Goal: Find specific page/section: Find specific page/section

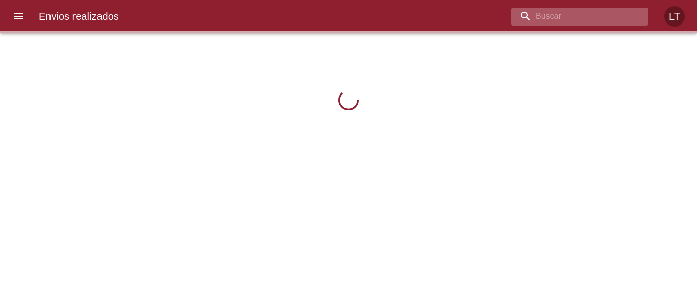
click at [623, 18] on input "buscar" at bounding box center [570, 17] width 119 height 18
paste input "veliante [PERSON_NAME]"
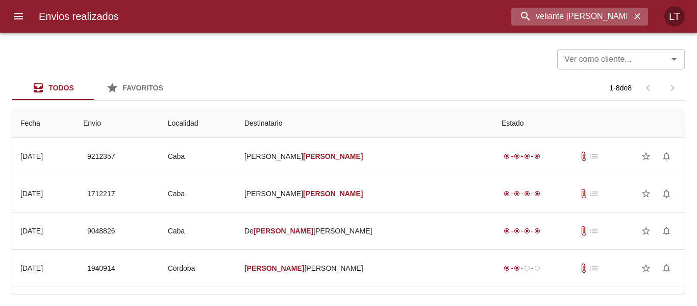
drag, startPoint x: 539, startPoint y: 17, endPoint x: 503, endPoint y: 21, distance: 35.4
click at [501, 22] on div "veliante [PERSON_NAME]" at bounding box center [387, 17] width 521 height 18
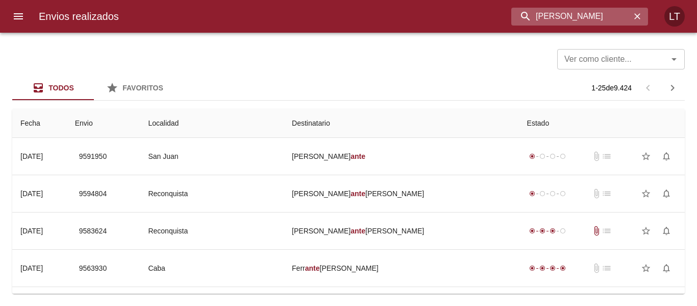
click at [532, 14] on input "[PERSON_NAME]" at bounding box center [570, 17] width 119 height 18
paste input "[PERSON_NAME]"
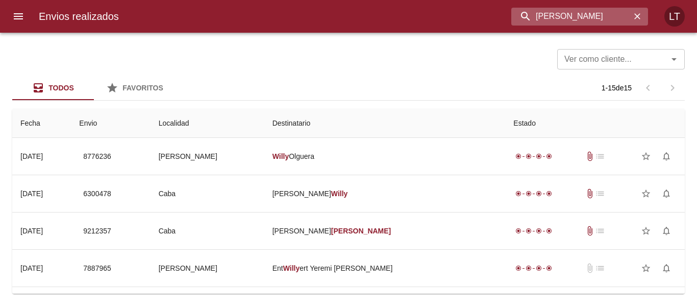
click at [598, 10] on input "[PERSON_NAME]" at bounding box center [570, 17] width 119 height 18
paste input "9577758"
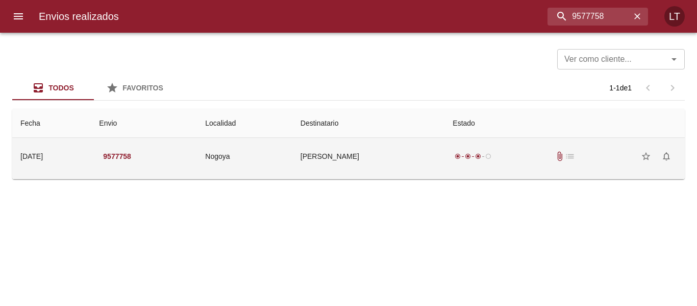
click at [363, 165] on td "[PERSON_NAME]" at bounding box center [368, 156] width 153 height 37
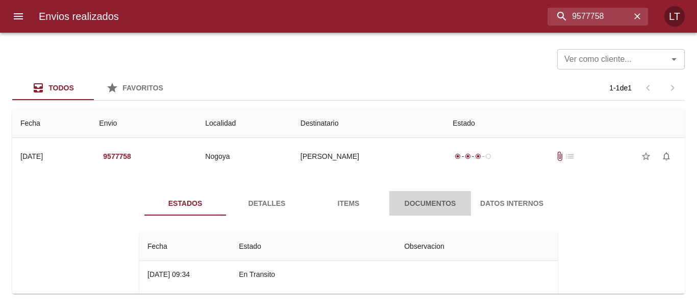
click at [426, 199] on span "Documentos" at bounding box center [429, 203] width 69 height 13
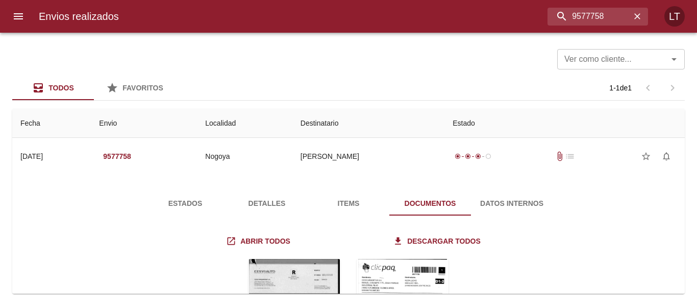
click at [265, 199] on span "Detalles" at bounding box center [266, 203] width 69 height 13
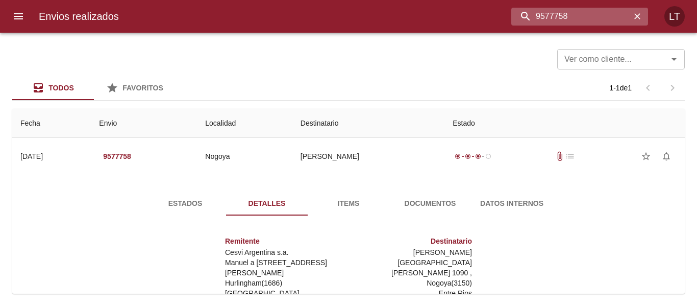
click at [590, 17] on input "9577758" at bounding box center [570, 17] width 119 height 18
paste input "89691"
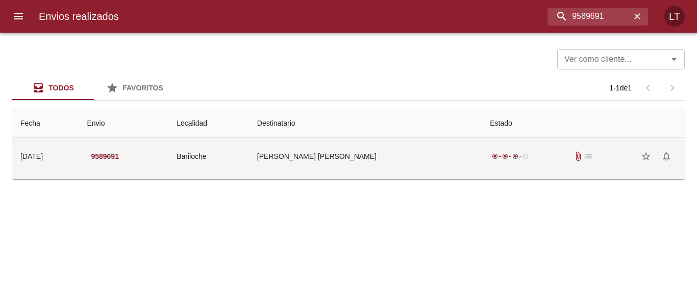
click at [413, 166] on td "[PERSON_NAME] [PERSON_NAME]" at bounding box center [365, 156] width 233 height 37
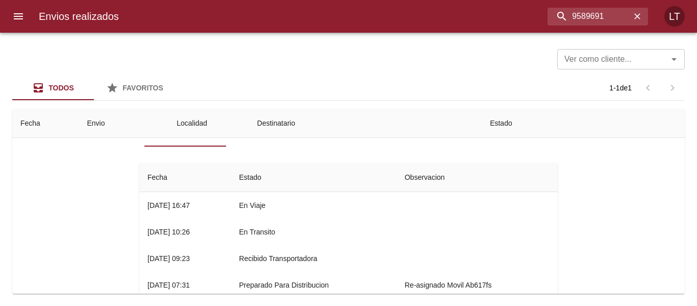
scroll to position [51, 0]
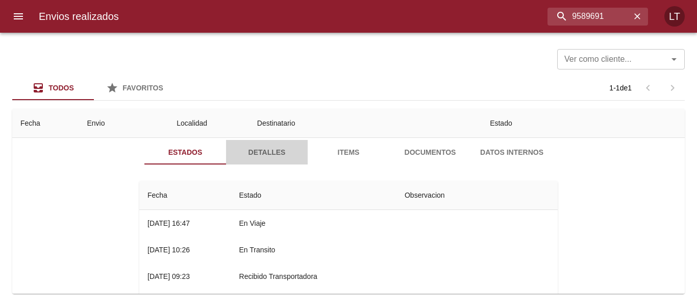
click at [260, 147] on span "Detalles" at bounding box center [266, 152] width 69 height 13
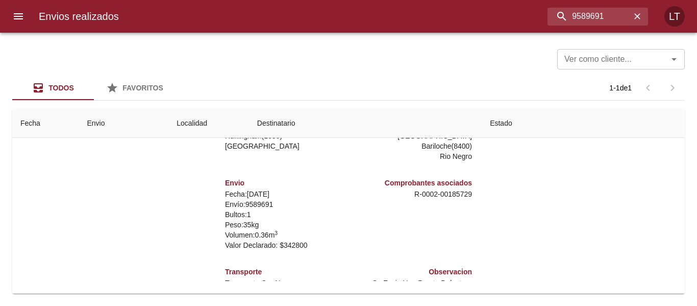
scroll to position [35, 0]
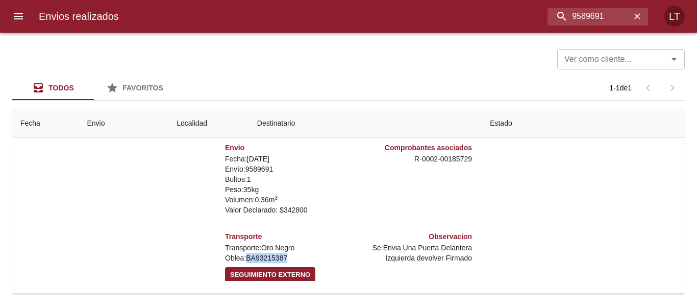
drag, startPoint x: 240, startPoint y: 248, endPoint x: 292, endPoint y: 248, distance: 52.0
click at [292, 252] on p "[PERSON_NAME]: BA93215387" at bounding box center [284, 257] width 119 height 10
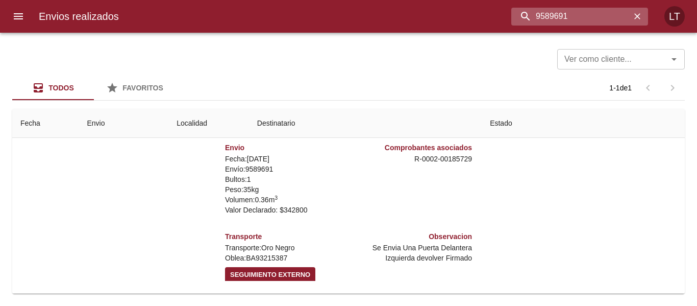
click at [595, 17] on input "9589691" at bounding box center [570, 17] width 119 height 18
paste input "[PERSON_NAME] [PERSON_NAME]"
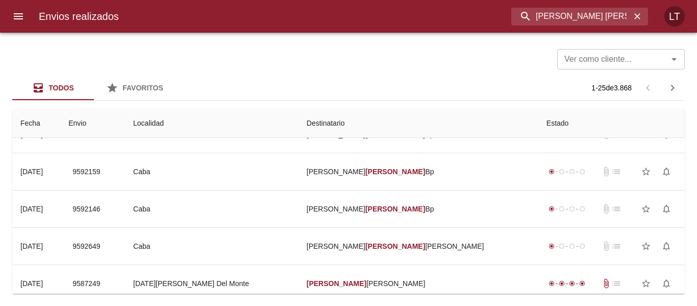
scroll to position [408, 0]
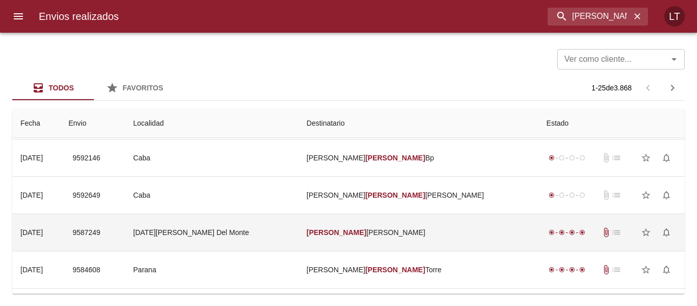
click at [438, 225] on td "[PERSON_NAME]" at bounding box center [418, 232] width 240 height 37
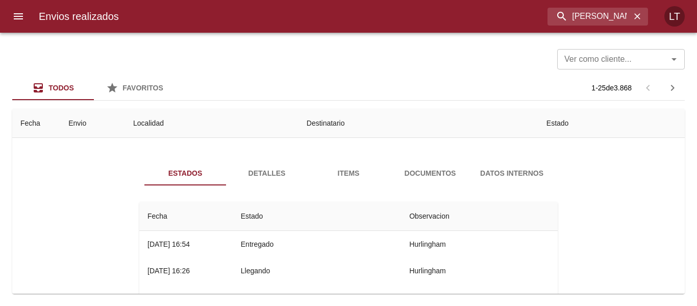
scroll to position [459, 0]
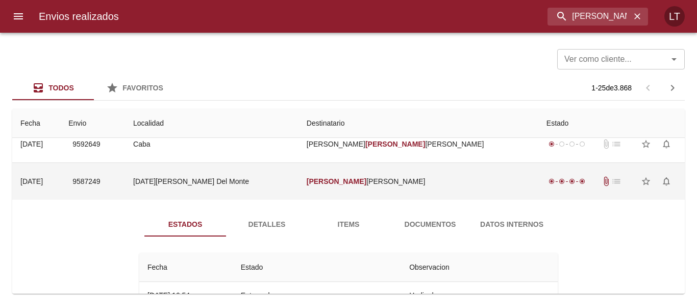
click at [416, 175] on td "[PERSON_NAME]" at bounding box center [418, 181] width 240 height 37
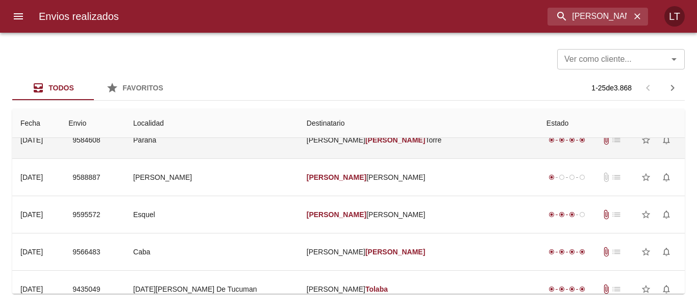
scroll to position [561, 0]
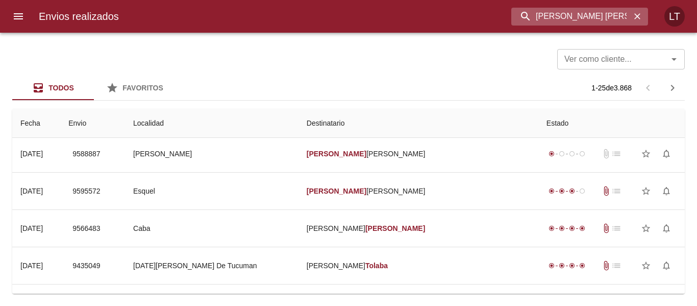
click at [590, 19] on input "[PERSON_NAME] [PERSON_NAME]" at bounding box center [570, 17] width 119 height 18
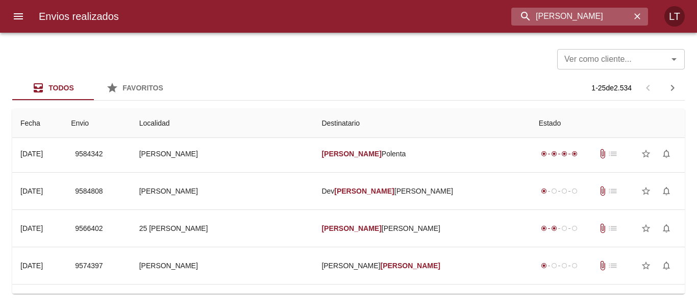
scroll to position [0, 0]
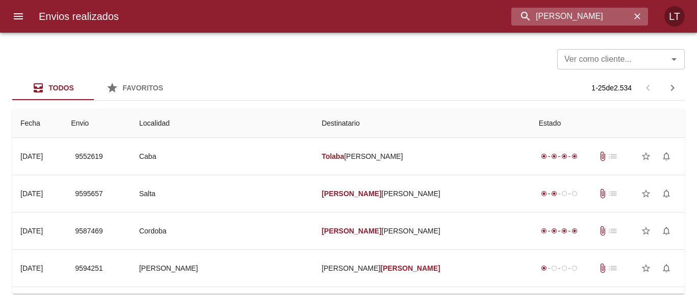
click at [589, 16] on input "[PERSON_NAME]" at bounding box center [570, 17] width 119 height 18
paste input "VeLIANTE [PERSON_NAME]"
click at [596, 15] on input "[PERSON_NAME] [PERSON_NAME]" at bounding box center [570, 17] width 119 height 18
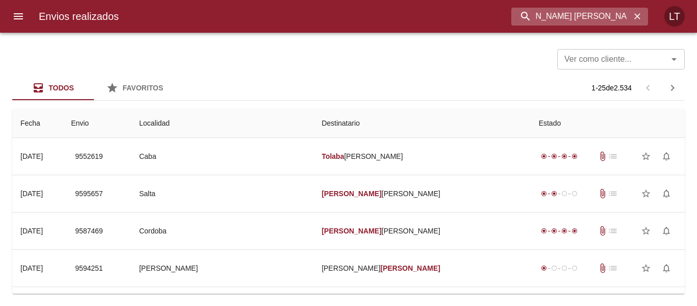
click at [596, 15] on input "[PERSON_NAME] [PERSON_NAME]" at bounding box center [570, 17] width 119 height 18
paste input "buscar"
drag, startPoint x: 580, startPoint y: 16, endPoint x: 559, endPoint y: 17, distance: 21.4
click at [559, 17] on input "VeLIANTE [PERSON_NAME]" at bounding box center [570, 17] width 119 height 18
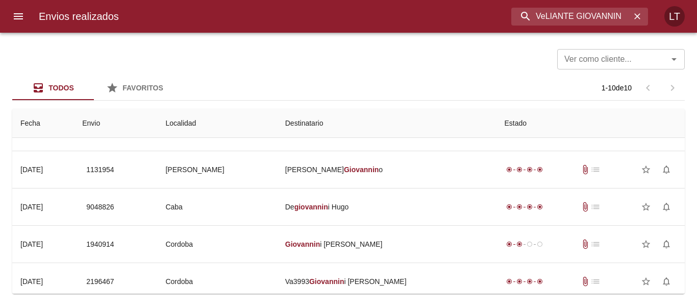
scroll to position [102, 0]
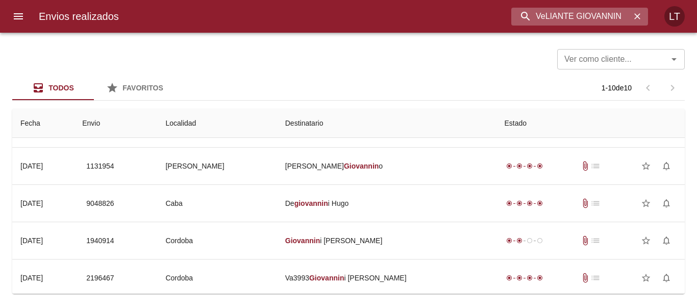
drag, startPoint x: 569, startPoint y: 15, endPoint x: 526, endPoint y: 12, distance: 43.0
click at [526, 12] on input "VeLIANTE GIOVANNIN" at bounding box center [570, 17] width 119 height 18
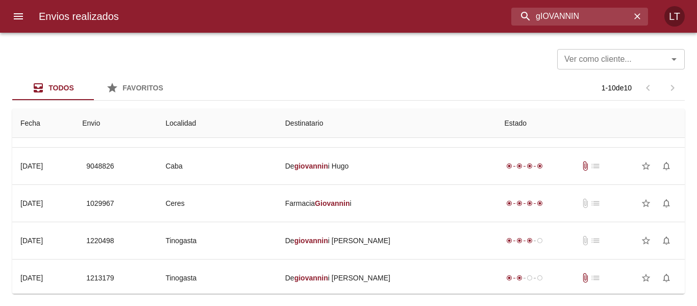
scroll to position [217, 0]
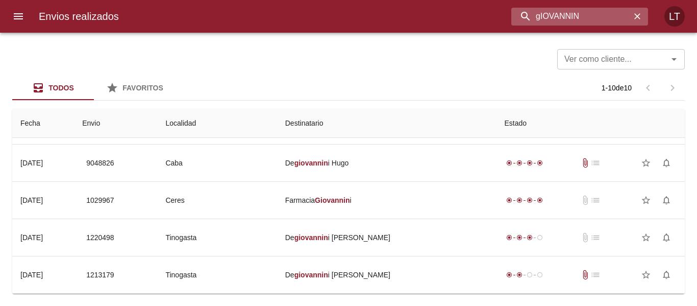
click at [556, 14] on input "gIOVANNIN" at bounding box center [570, 17] width 119 height 18
type input "gIOVANIN"
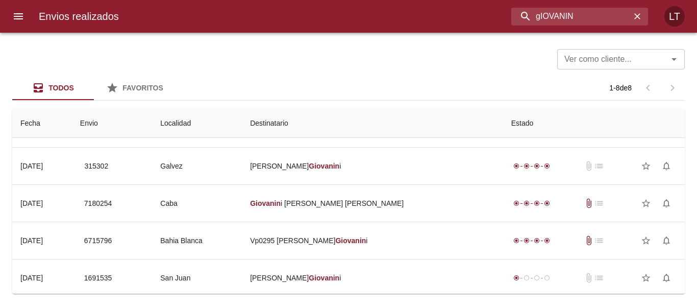
scroll to position [142, 0]
